Goal: Information Seeking & Learning: Learn about a topic

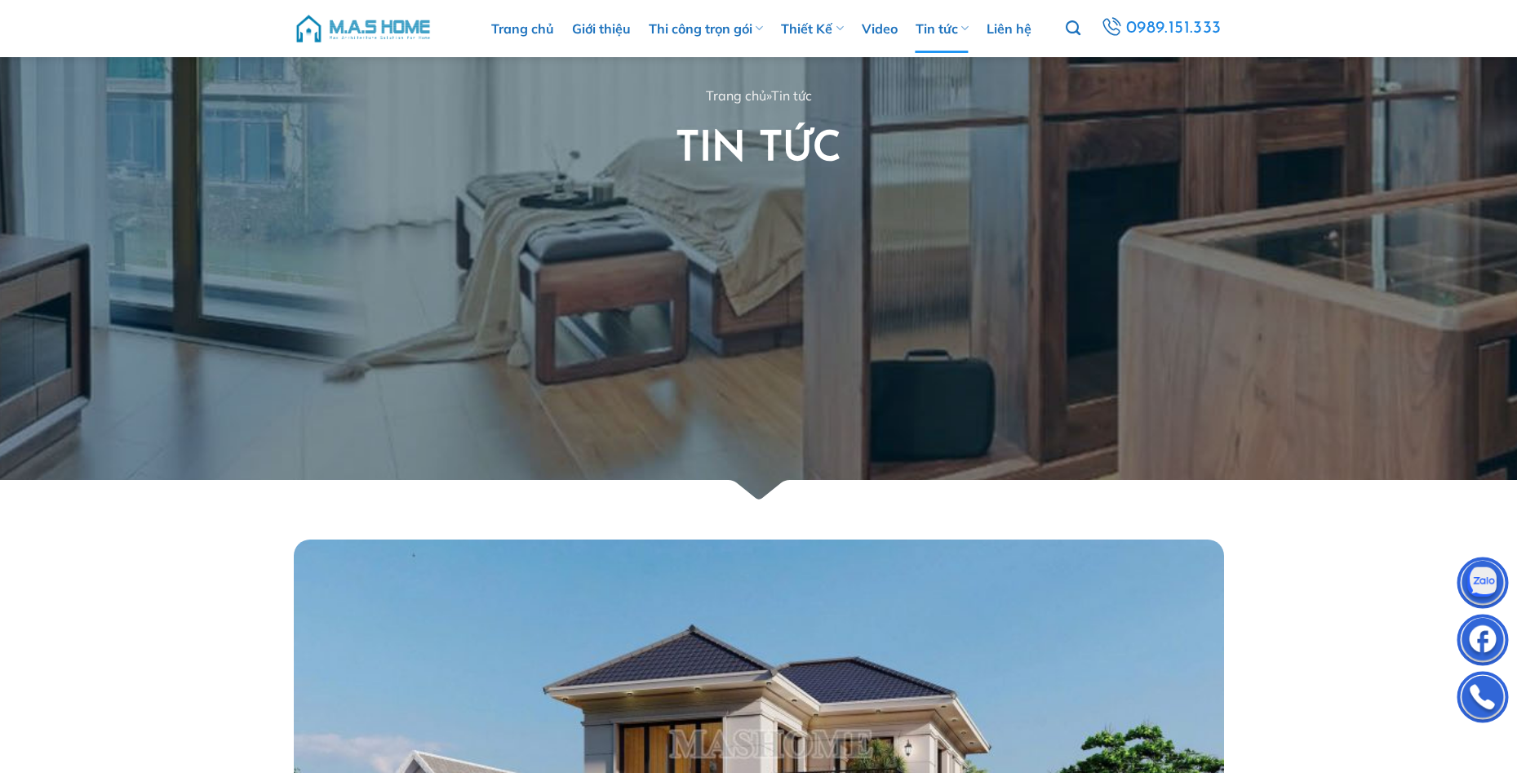
scroll to position [571, 0]
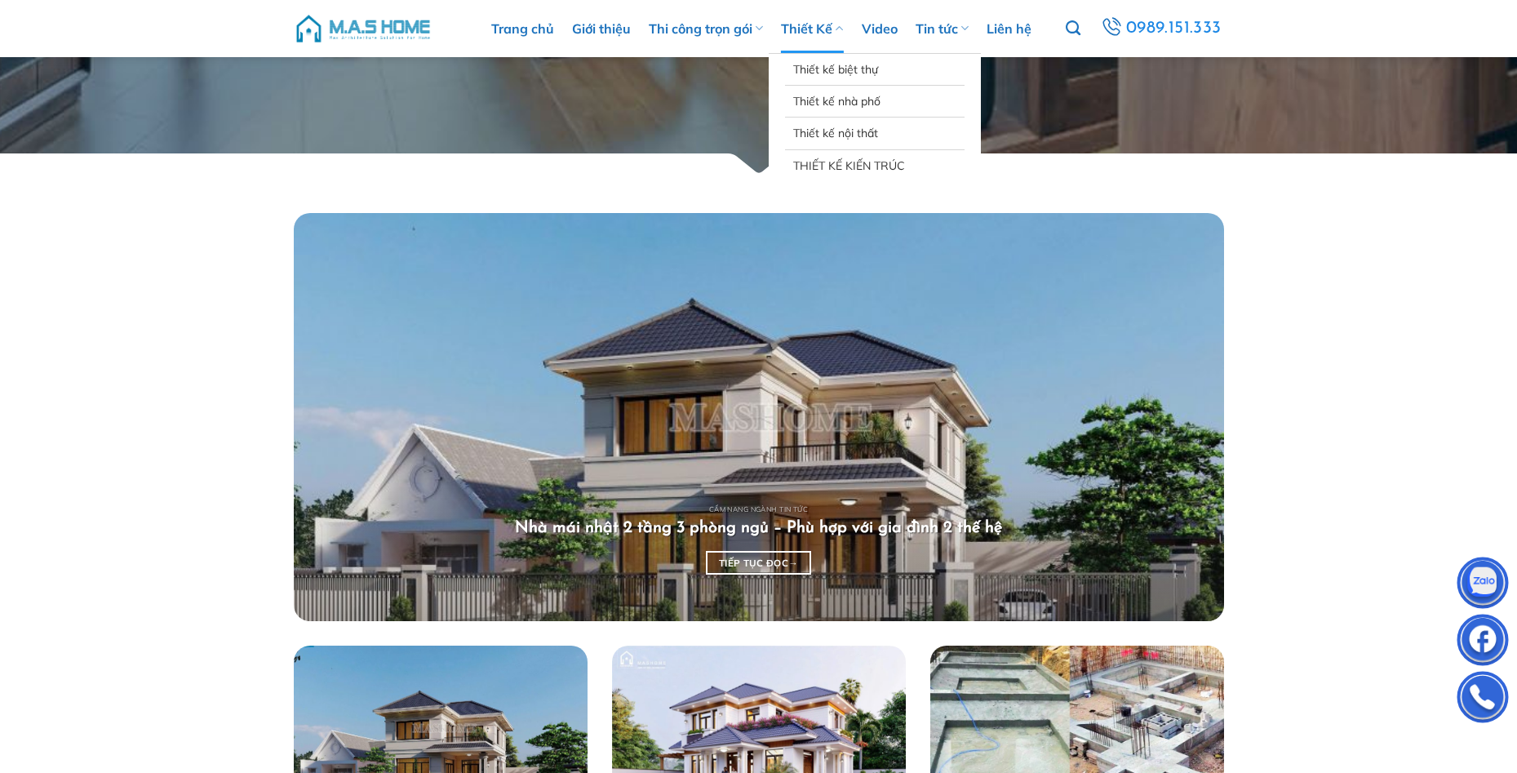
click at [814, 28] on link "Thiết Kế" at bounding box center [812, 28] width 62 height 49
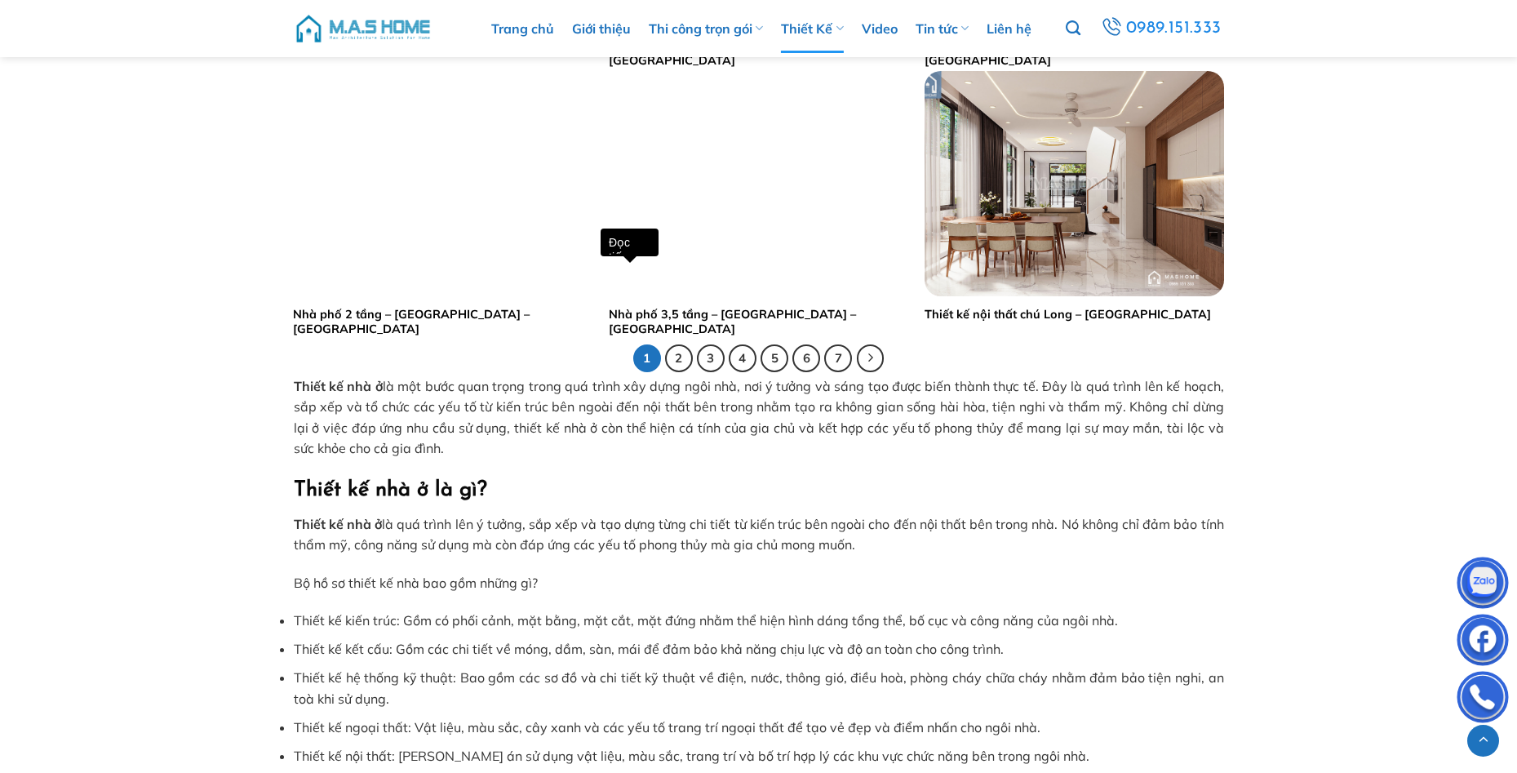
scroll to position [3182, 0]
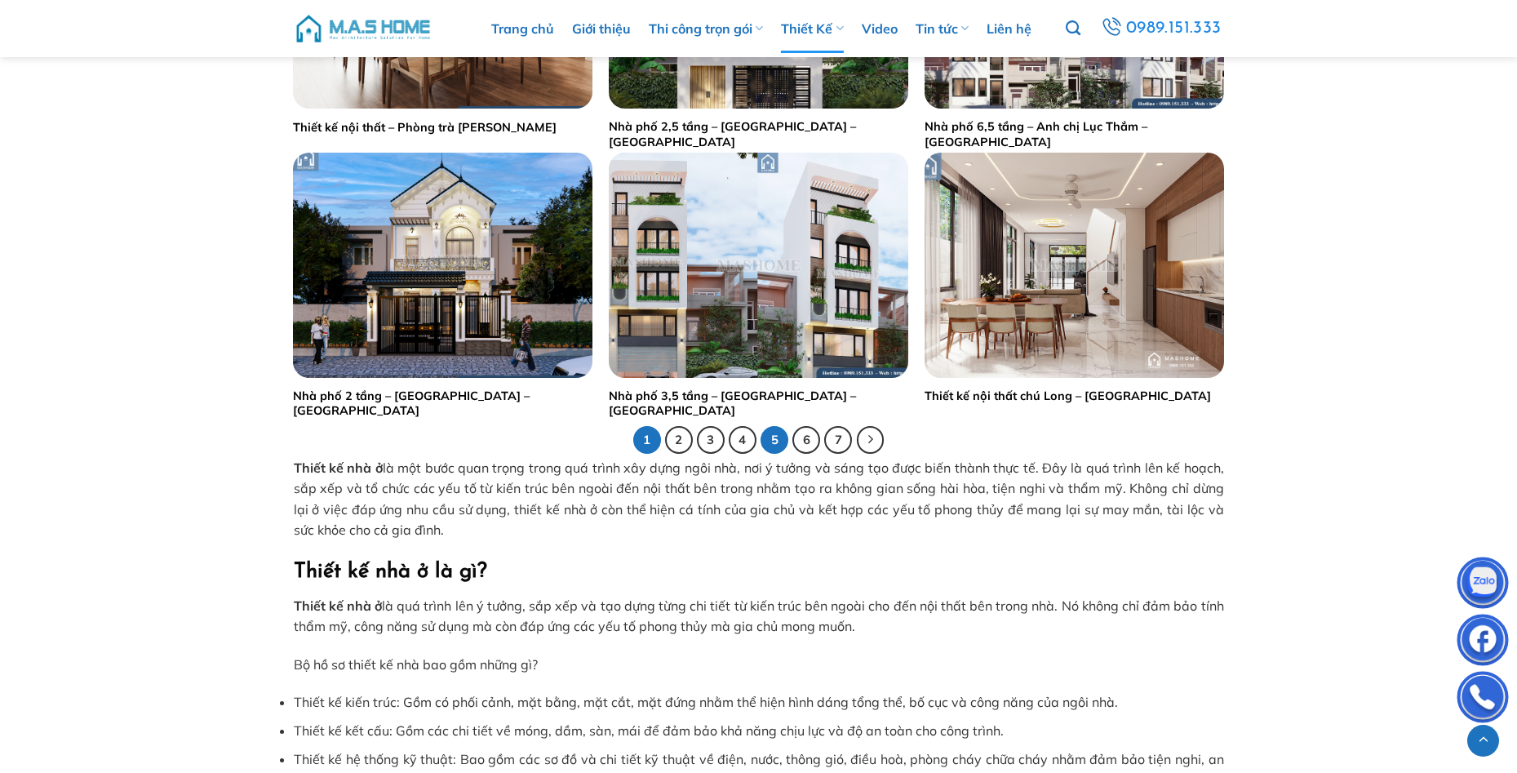
click at [782, 436] on link "5" at bounding box center [774, 440] width 28 height 28
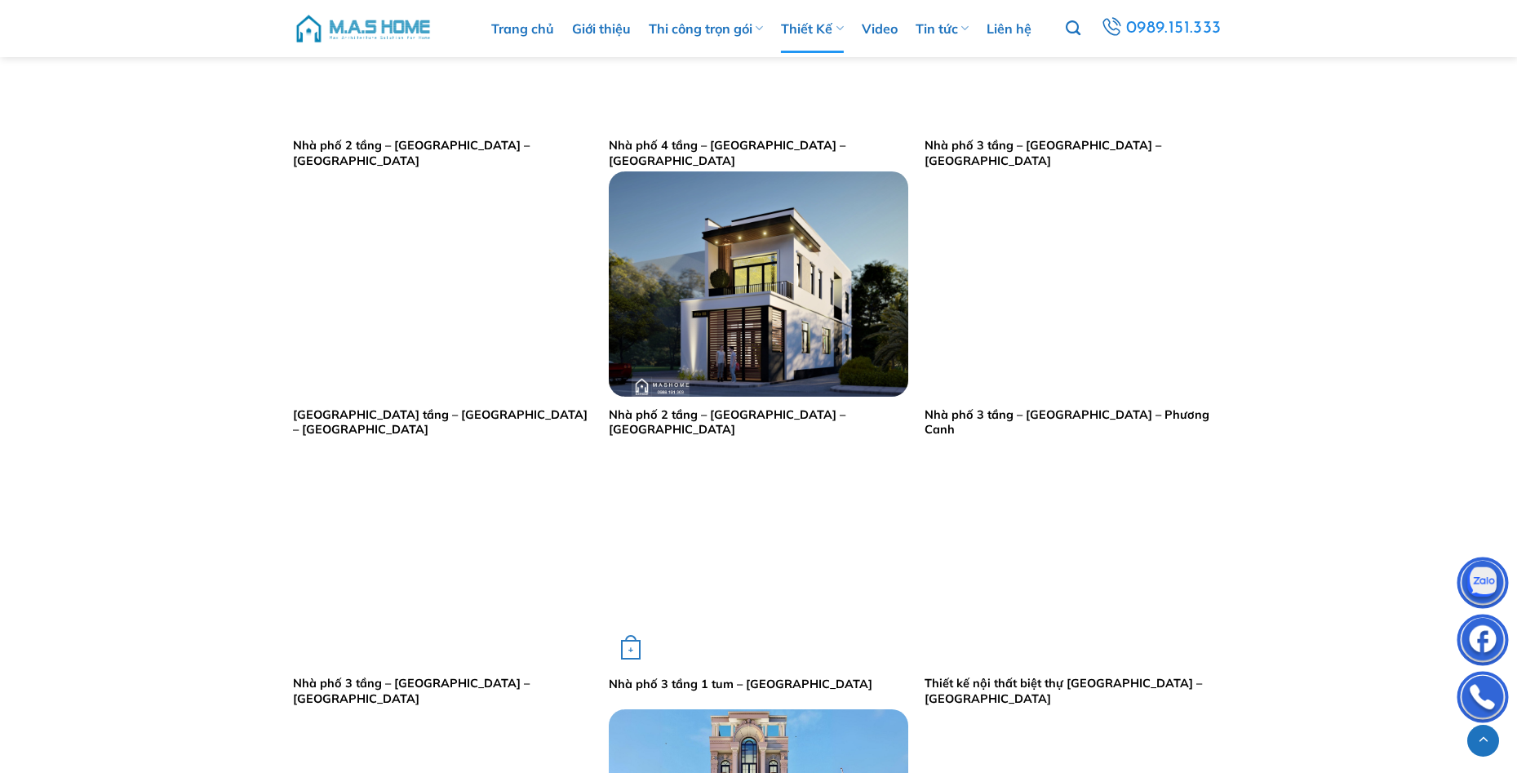
scroll to position [2937, 0]
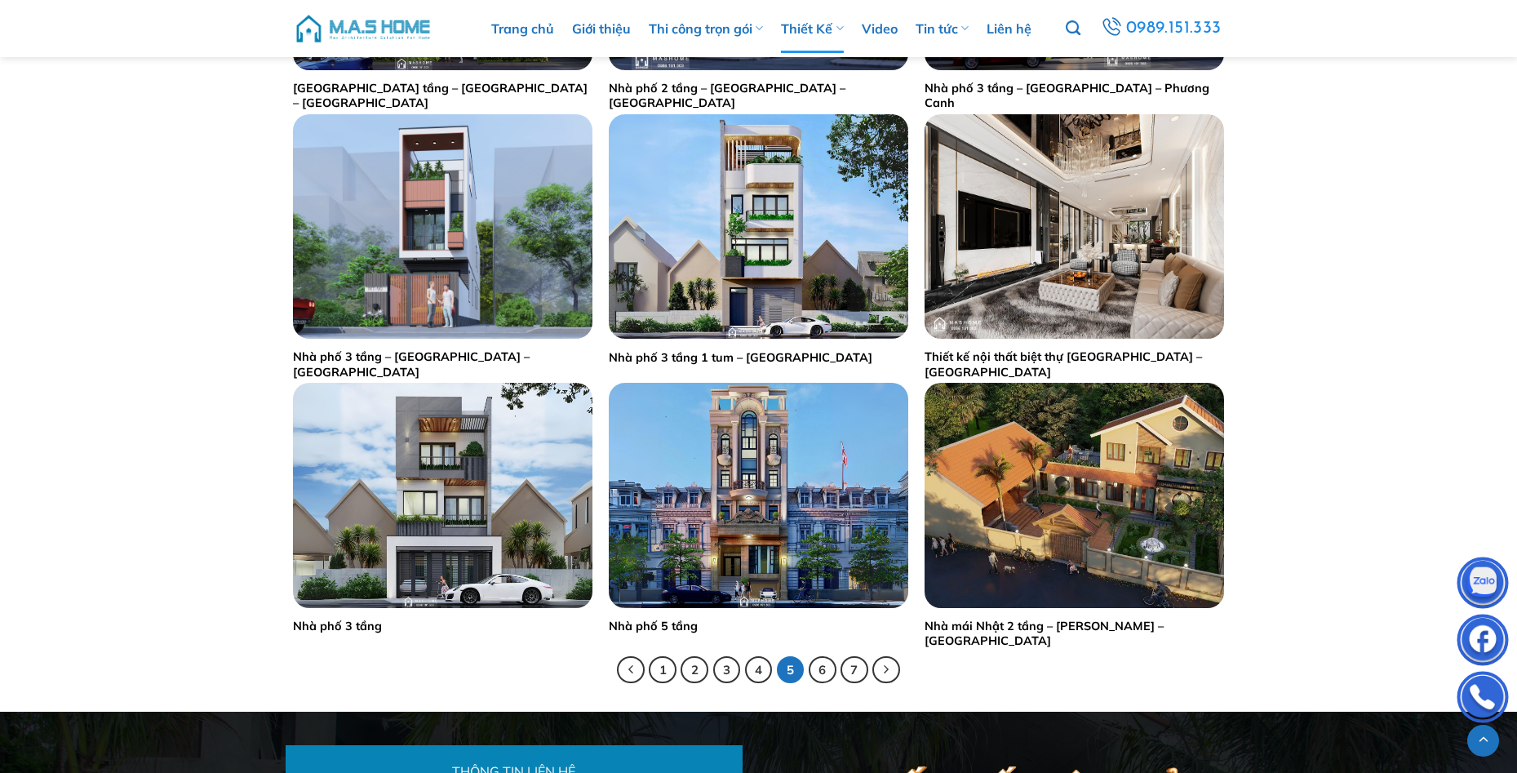
drag, startPoint x: 171, startPoint y: 387, endPoint x: 219, endPoint y: 401, distance: 49.5
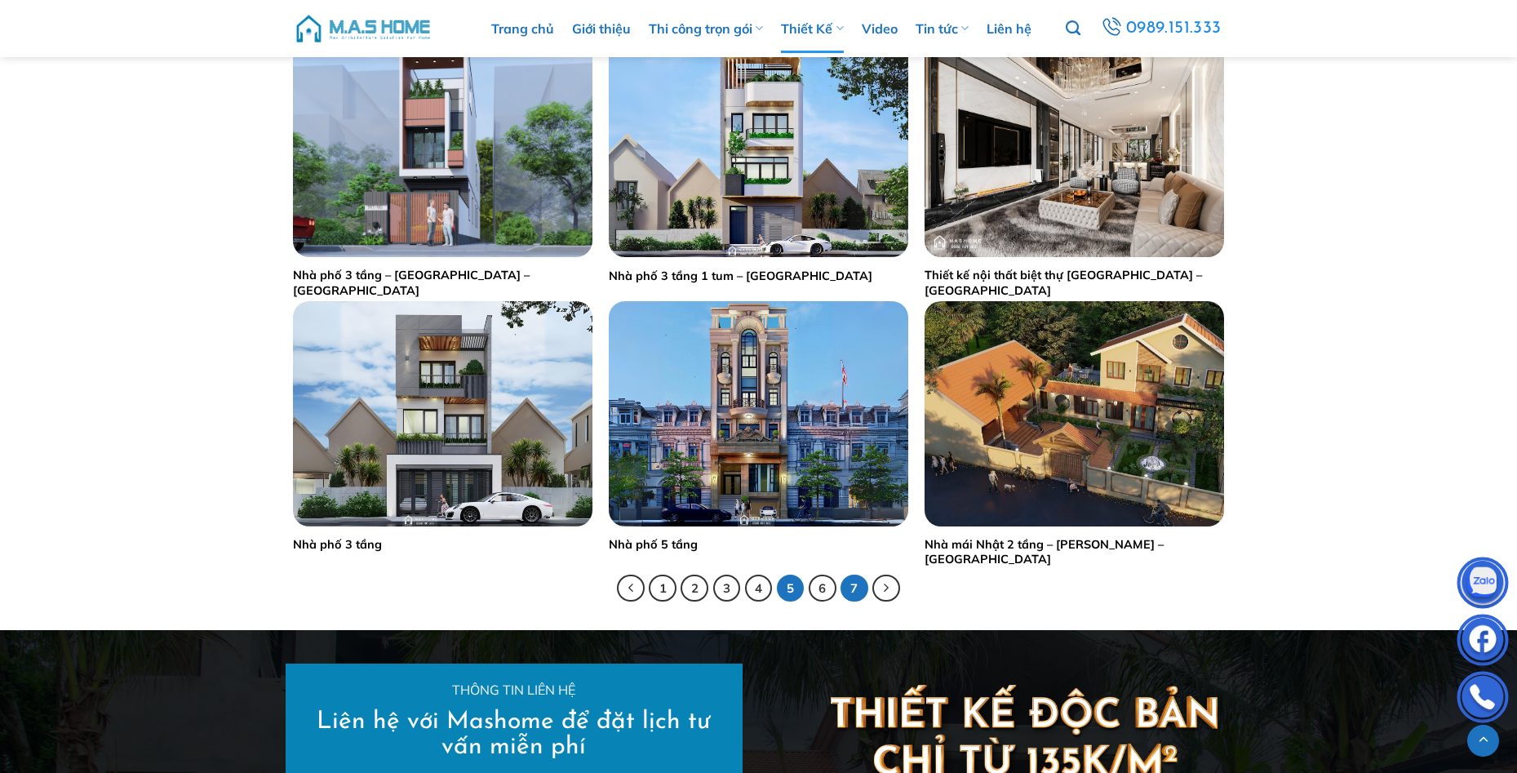
click at [855, 585] on link "7" at bounding box center [854, 588] width 28 height 28
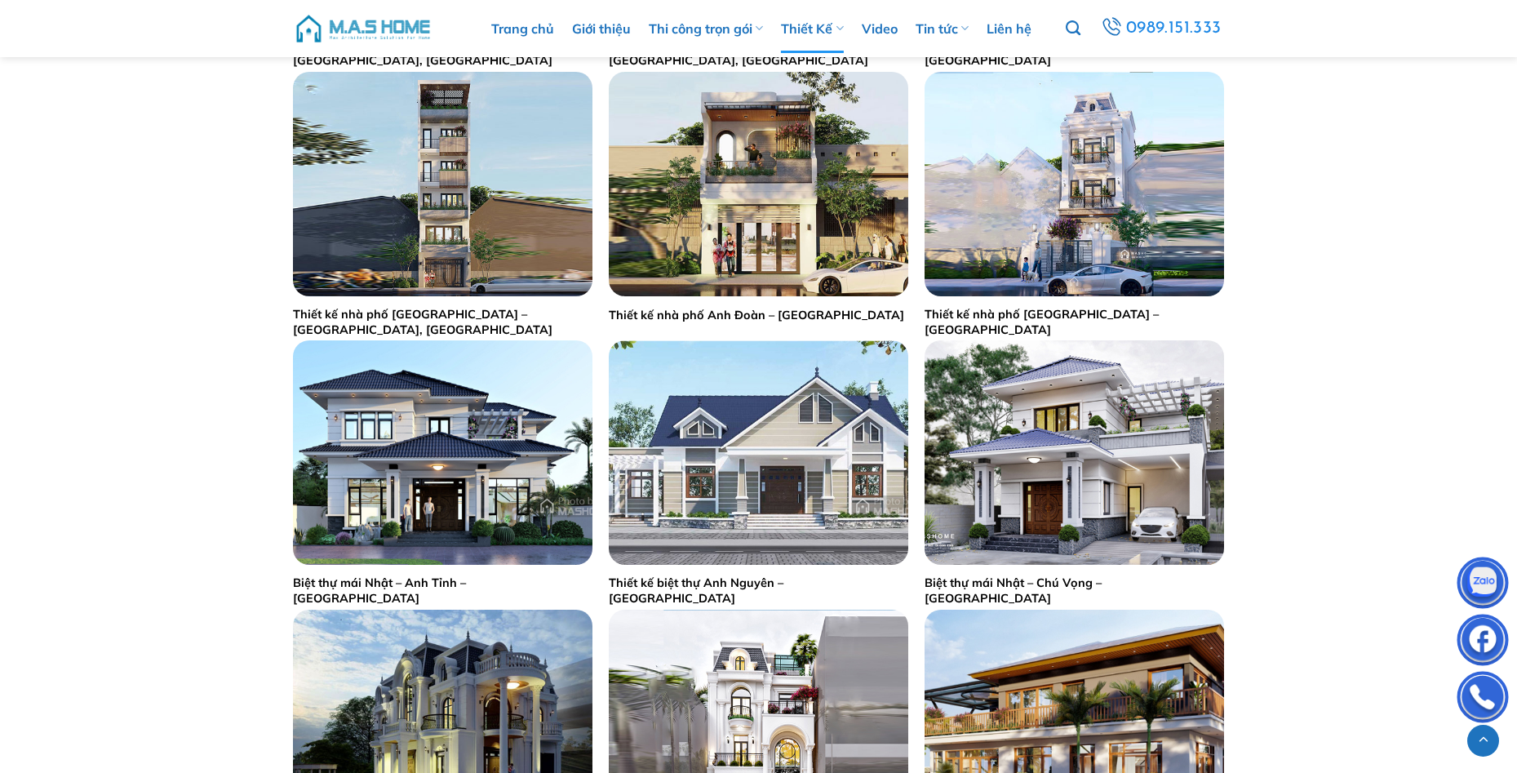
scroll to position [2447, 0]
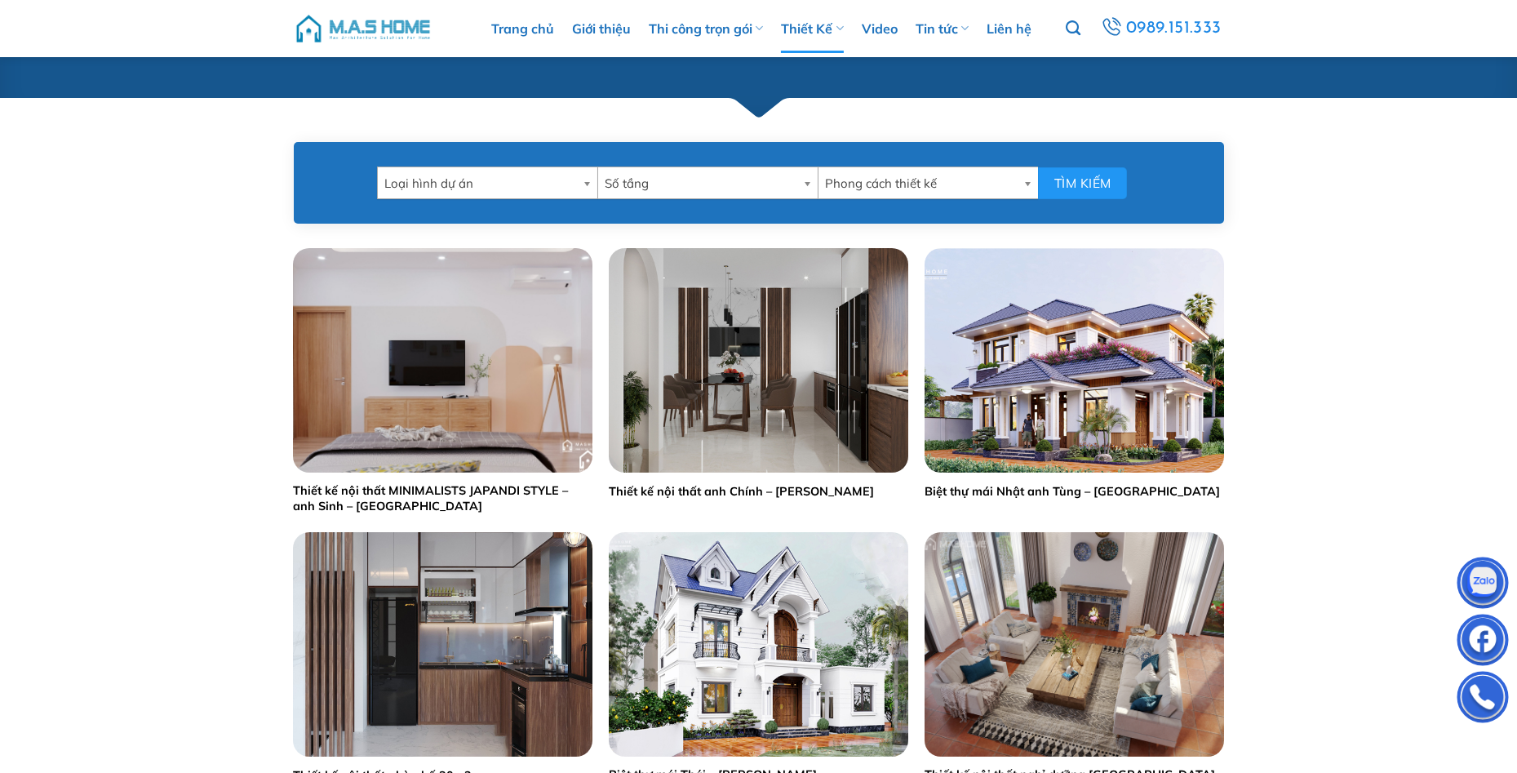
scroll to position [0, 0]
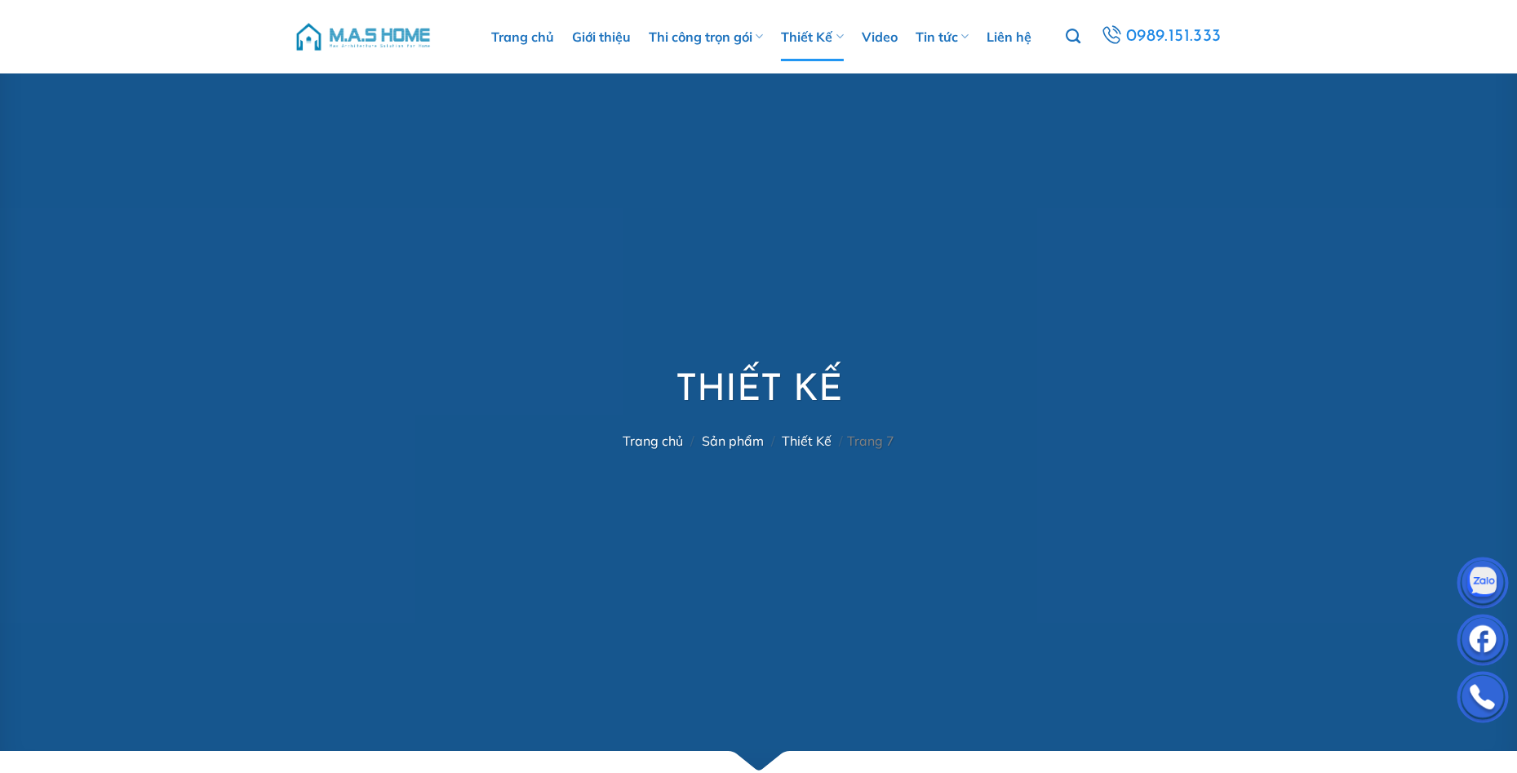
click at [401, 36] on img at bounding box center [363, 36] width 139 height 49
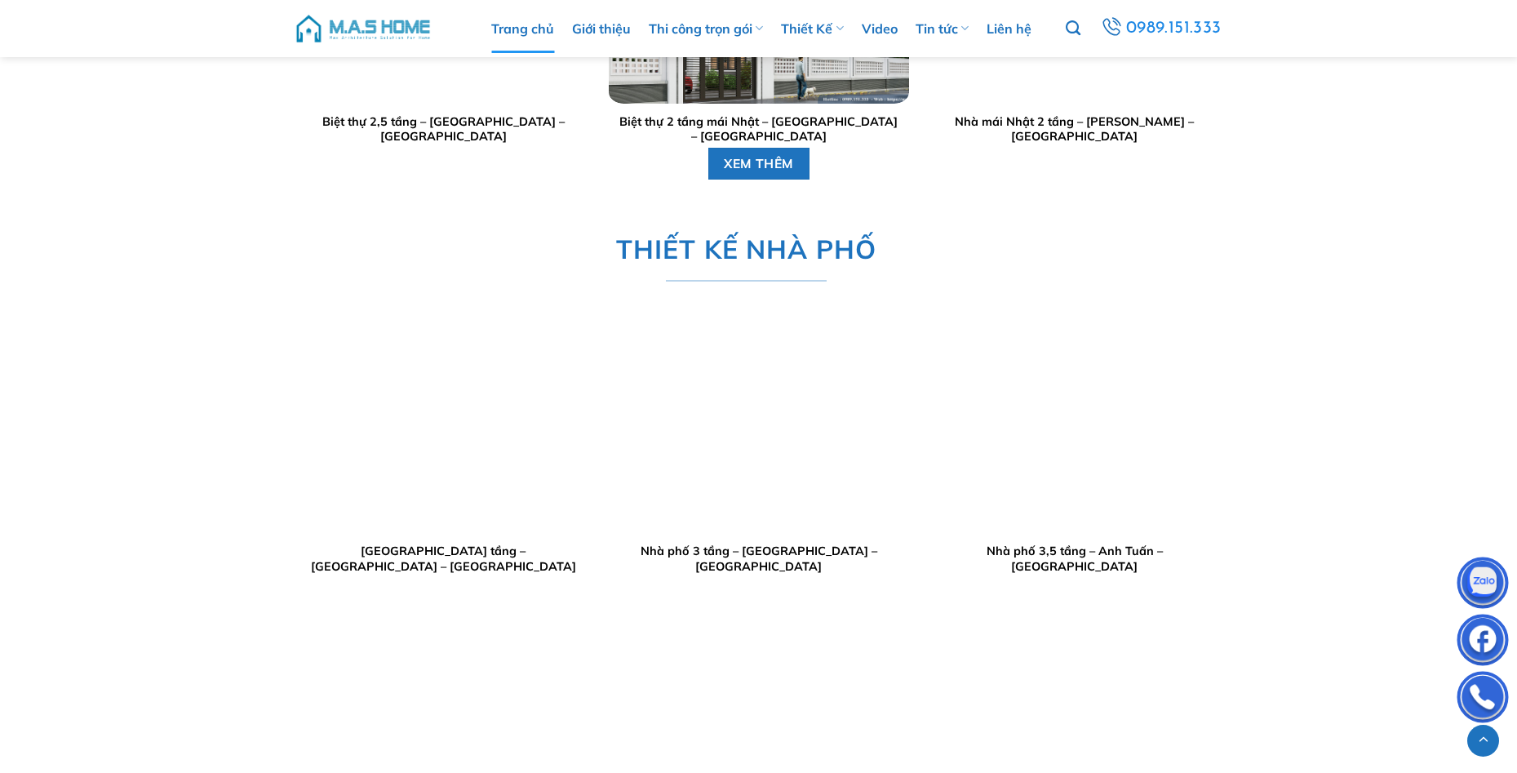
scroll to position [2692, 0]
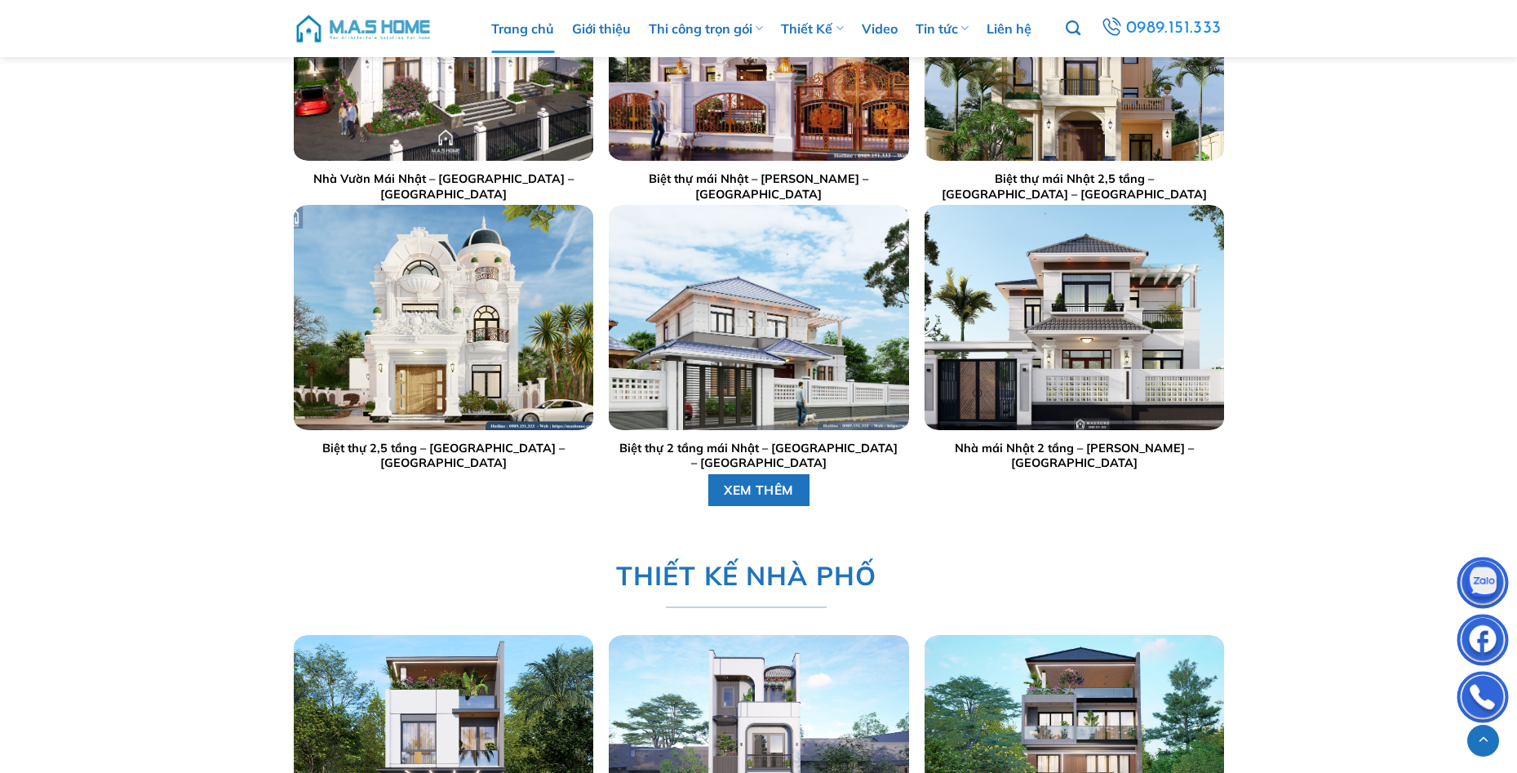
click at [189, 463] on div "THI CÔNG TRỌN GÓI Nhà Phố Anh Hưng – Đội Nhân – [GEOGRAPHIC_DATA] Thi công trọn…" at bounding box center [758, 532] width 1517 height 2815
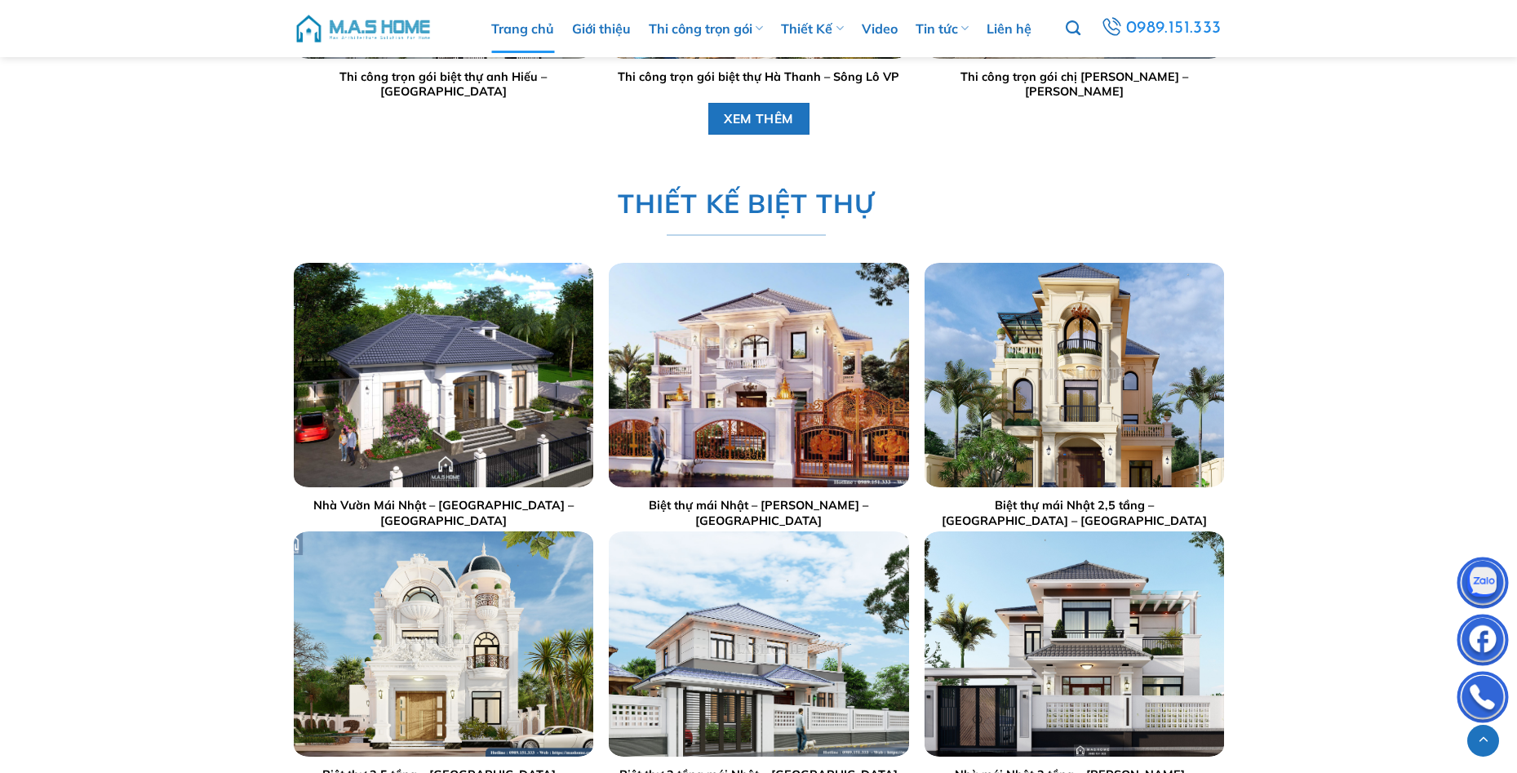
scroll to position [2611, 0]
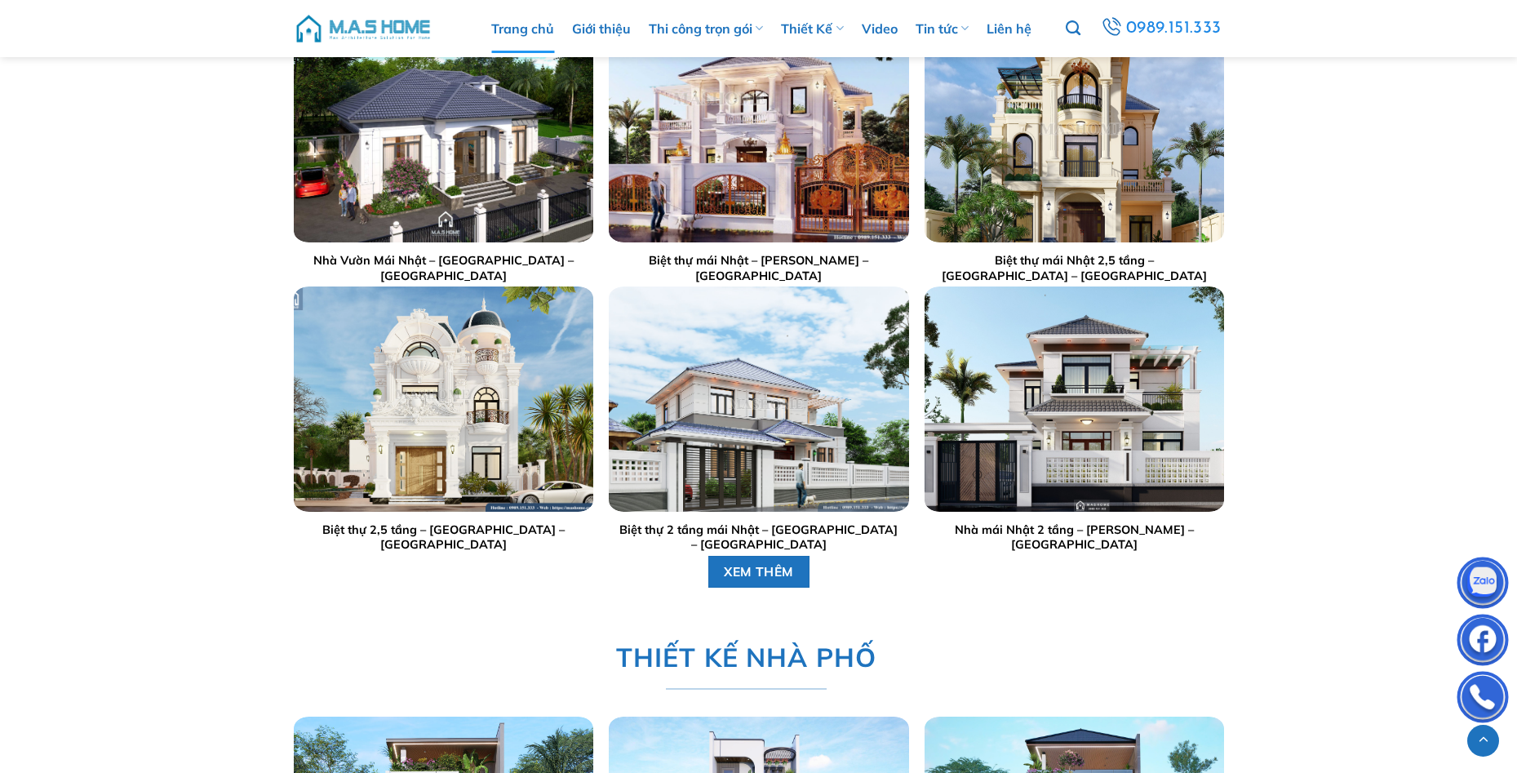
click at [825, 471] on div at bounding box center [758, 399] width 299 height 224
click at [738, 392] on img "Biệt thự 2 tầng mái Nhật - Anh Duy - Bắc Ninh" at bounding box center [758, 399] width 299 height 224
click at [762, 571] on span "XEM THÊM" at bounding box center [759, 571] width 70 height 20
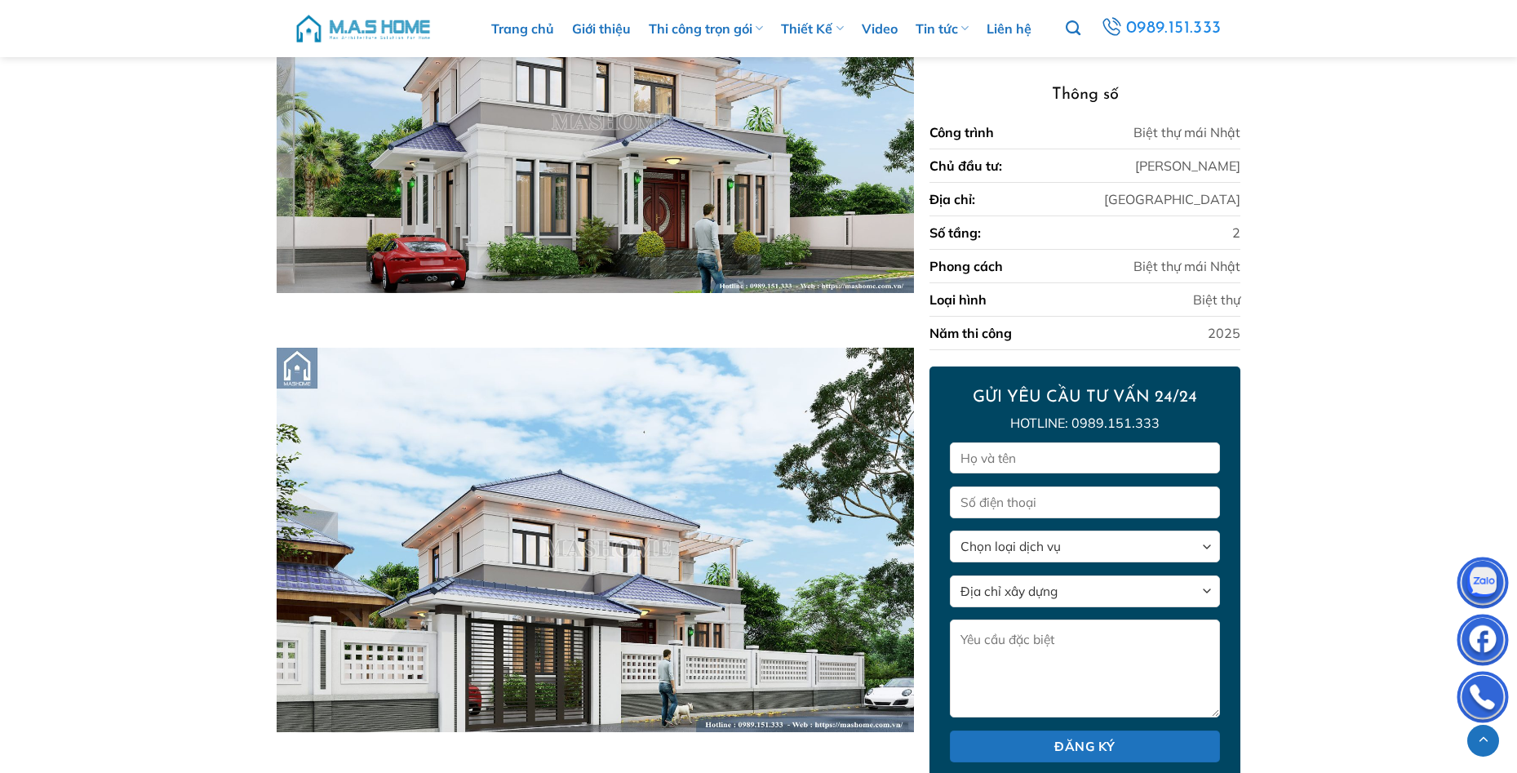
scroll to position [2713, 0]
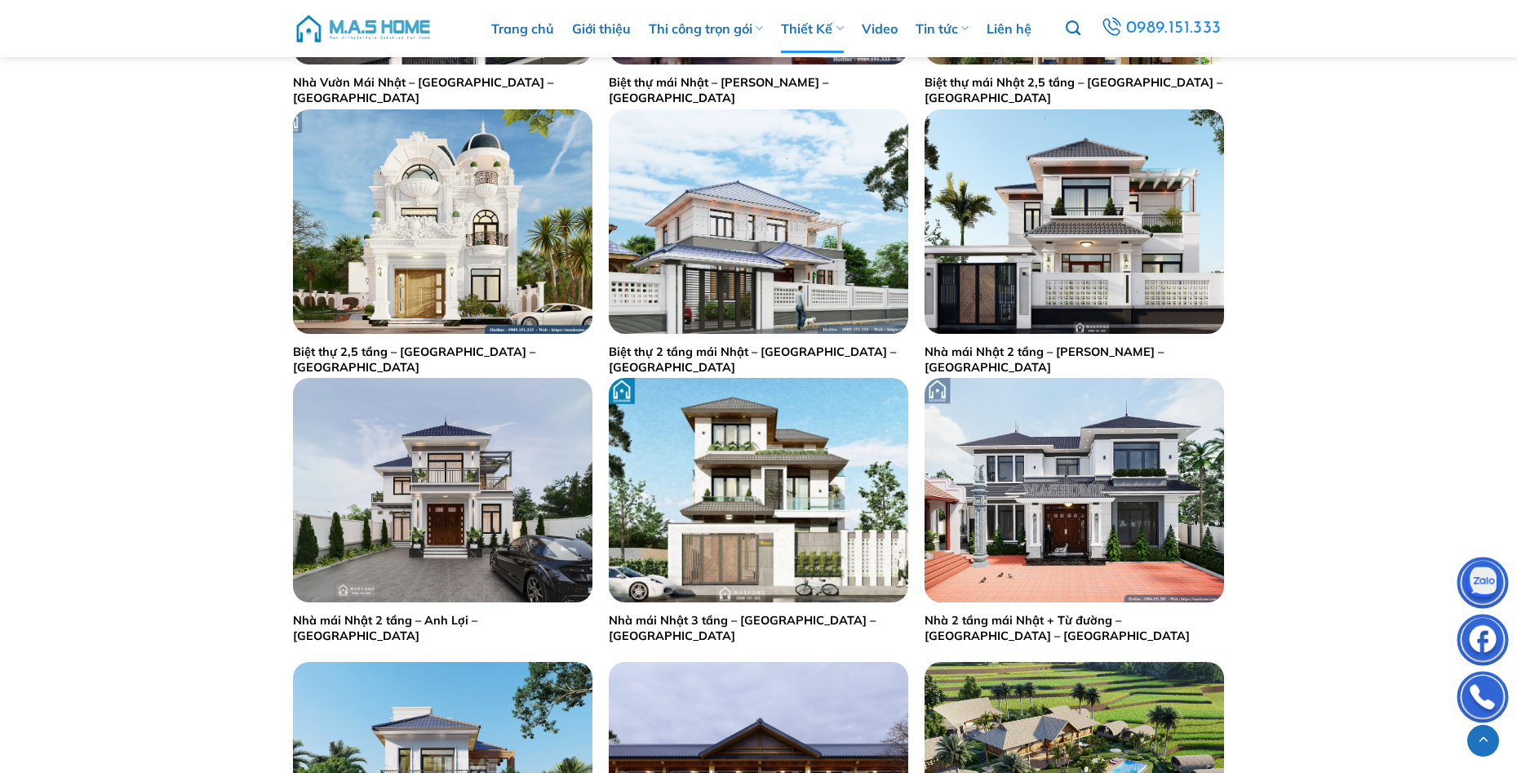
scroll to position [979, 0]
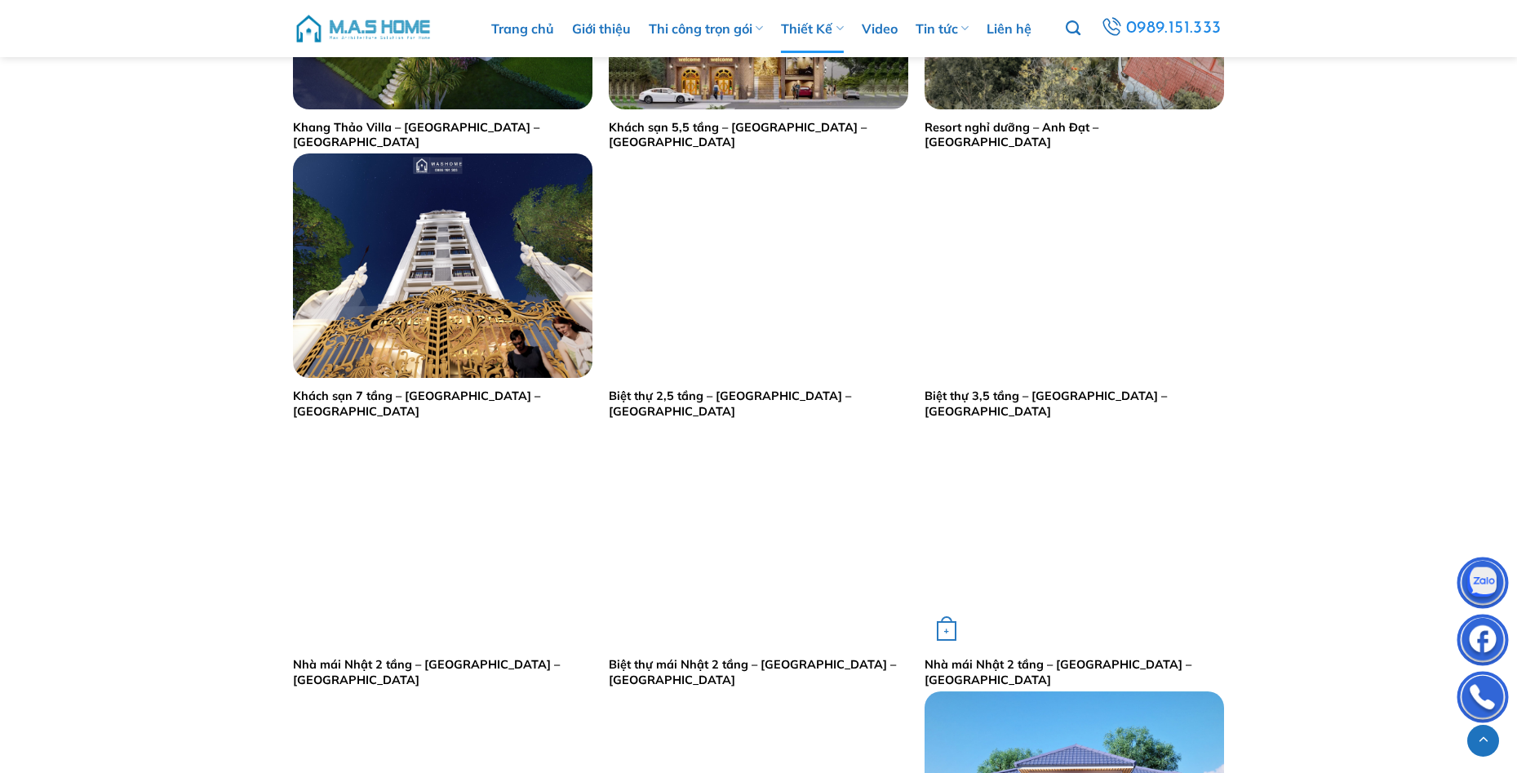
scroll to position [2203, 0]
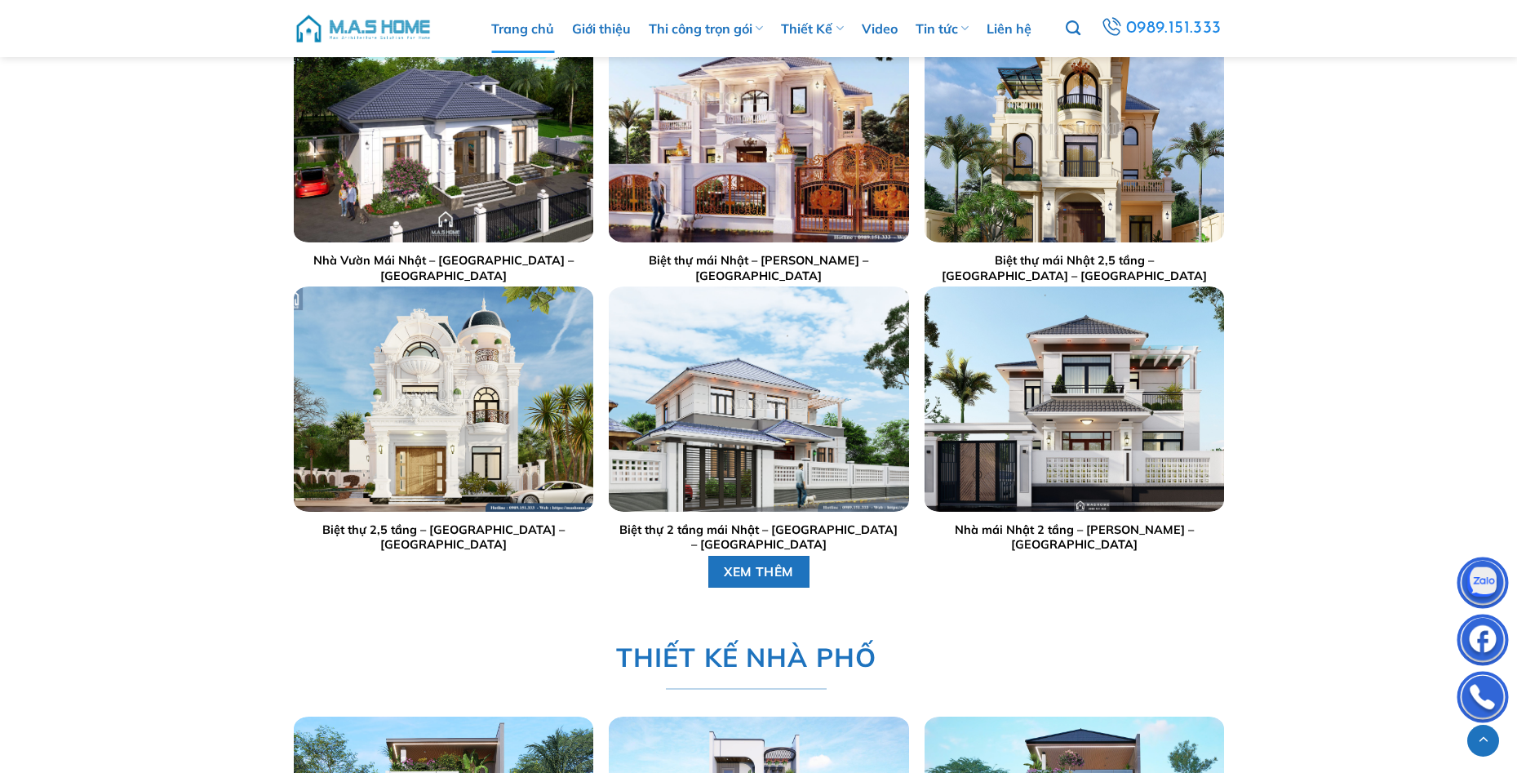
click at [199, 471] on div "THI CÔNG TRỌN GÓI Nhà Phố Anh Hưng – Đội Nhân – [GEOGRAPHIC_DATA] Thi công trọn…" at bounding box center [758, 613] width 1517 height 2815
